Goal: Navigation & Orientation: Find specific page/section

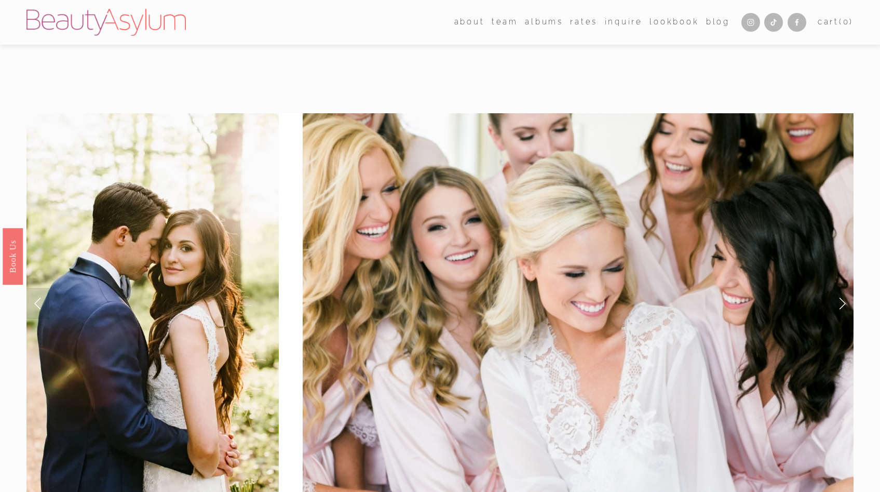
click at [248, 91] on div at bounding box center [440, 392] width 880 height 675
click at [157, 32] on img at bounding box center [105, 22] width 159 height 27
